Goal: Register for event/course

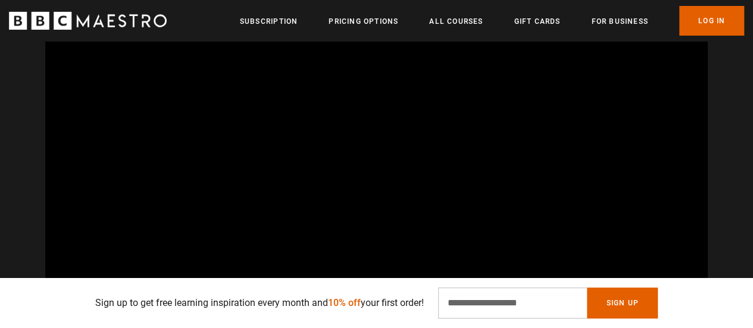
scroll to position [2005, 0]
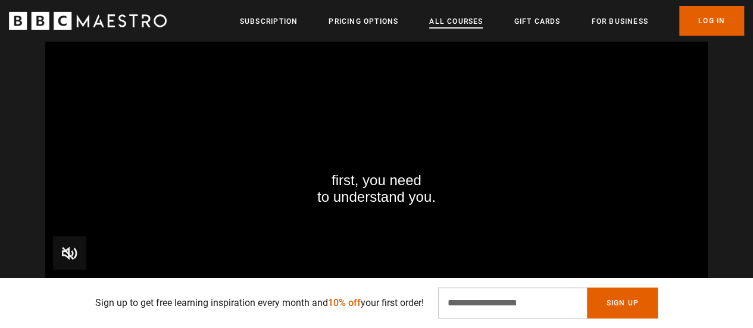
click at [473, 23] on link "All Courses" at bounding box center [456, 21] width 54 height 12
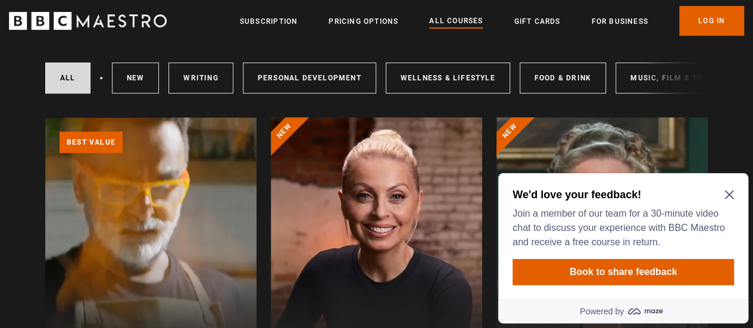
click at [721, 190] on h2 "We'd love your feedback!" at bounding box center [621, 195] width 217 height 14
click at [723, 192] on h2 "We'd love your feedback!" at bounding box center [621, 195] width 217 height 14
click at [727, 190] on icon "Close Maze Prompt" at bounding box center [729, 195] width 10 height 10
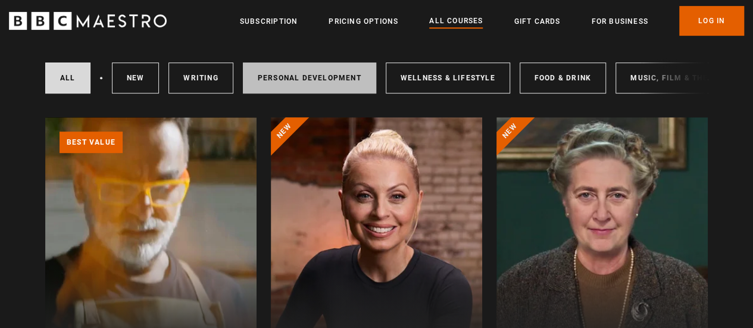
click at [344, 77] on link "Personal Development" at bounding box center [309, 78] width 133 height 31
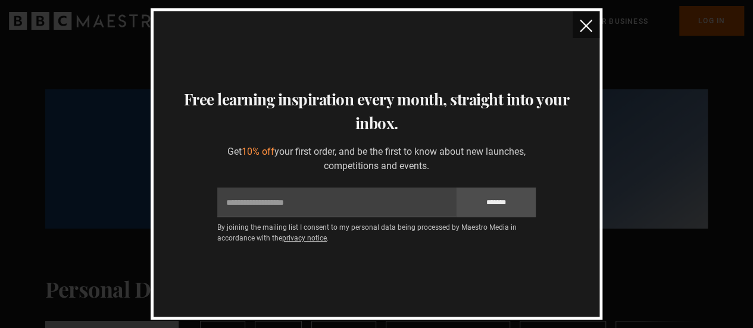
click at [590, 27] on img "close" at bounding box center [586, 26] width 13 height 13
